Goal: Transaction & Acquisition: Book appointment/travel/reservation

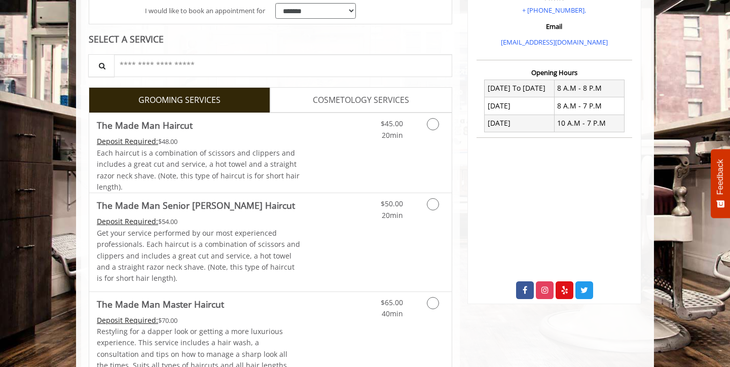
scroll to position [211, 0]
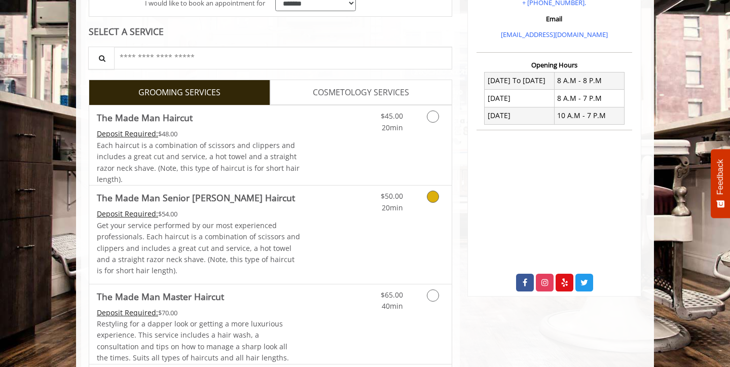
click at [431, 193] on icon "Grooming services" at bounding box center [433, 197] width 12 height 12
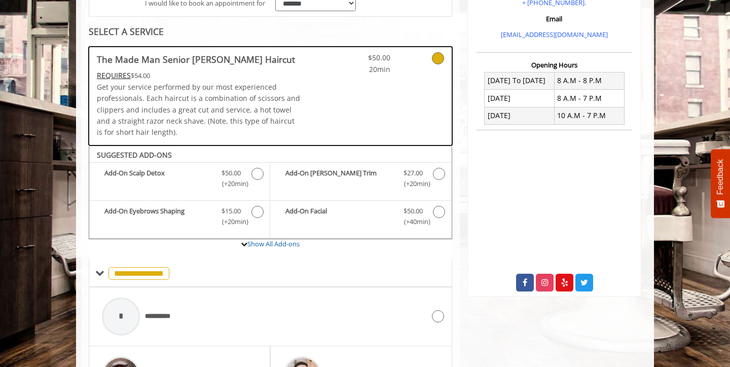
scroll to position [339, 0]
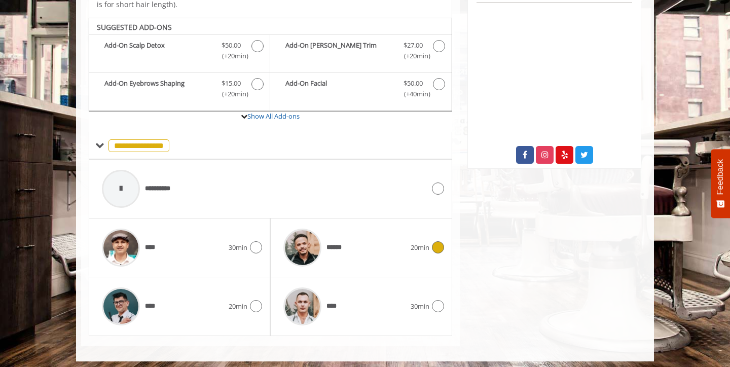
click at [438, 243] on icon at bounding box center [438, 247] width 12 height 12
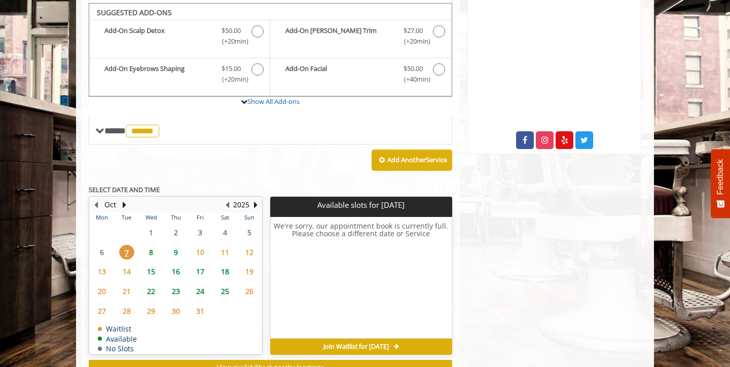
scroll to position [354, 0]
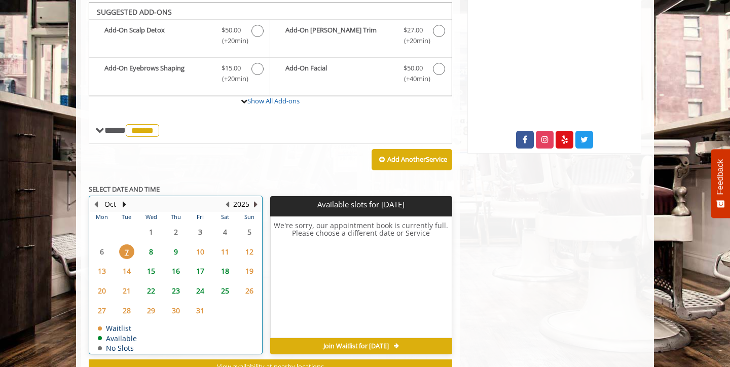
click at [255, 199] on button "Next Year" at bounding box center [255, 204] width 8 height 11
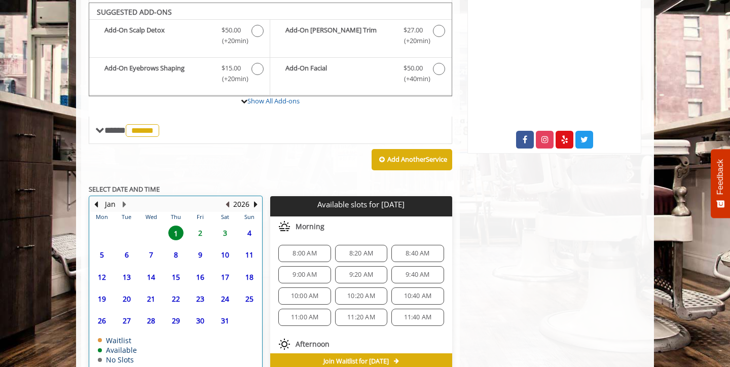
click at [228, 200] on button "Previous Year" at bounding box center [227, 204] width 8 height 11
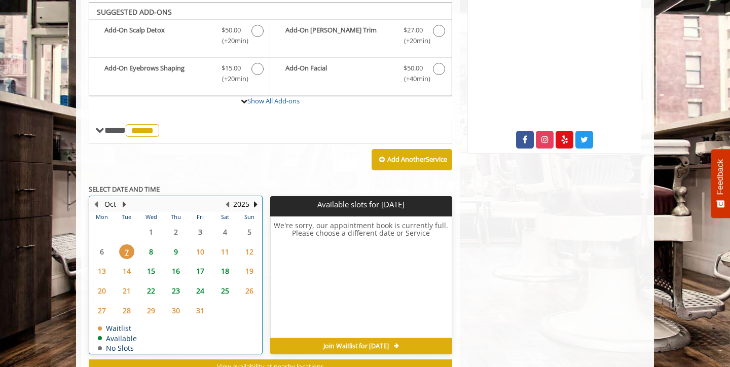
click at [124, 199] on button "Next Month" at bounding box center [124, 204] width 8 height 11
click at [96, 200] on button "Previous Month" at bounding box center [96, 204] width 8 height 11
click at [125, 200] on button "Next Month" at bounding box center [124, 204] width 8 height 11
click at [99, 201] on button "Previous Month" at bounding box center [96, 204] width 8 height 11
click at [122, 199] on button "Next Month" at bounding box center [124, 204] width 8 height 11
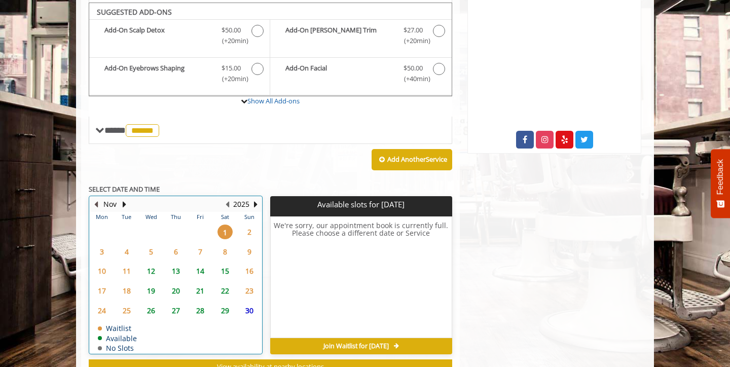
click at [96, 200] on button "Previous Month" at bounding box center [96, 204] width 8 height 11
